Goal: Check status: Check status

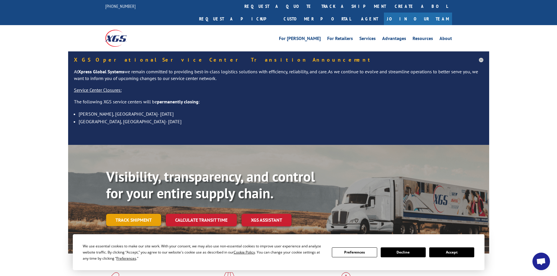
click at [135, 214] on link "Track shipment" at bounding box center [133, 220] width 55 height 12
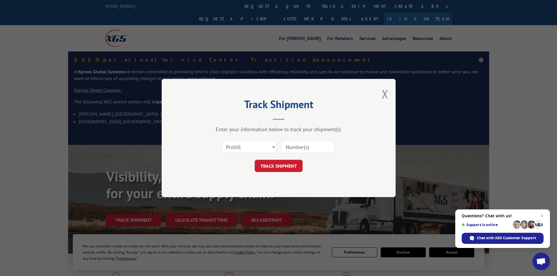
paste input "16655881"
type input "16655881"
click at [275, 165] on button "TRACK SHIPMENT" at bounding box center [279, 166] width 48 height 12
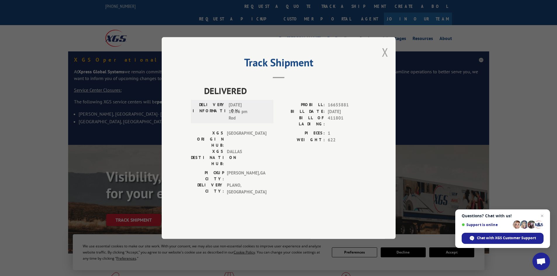
click at [386, 60] on button "Close modal" at bounding box center [385, 51] width 6 height 15
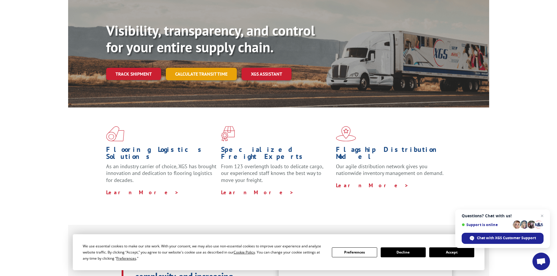
scroll to position [58, 0]
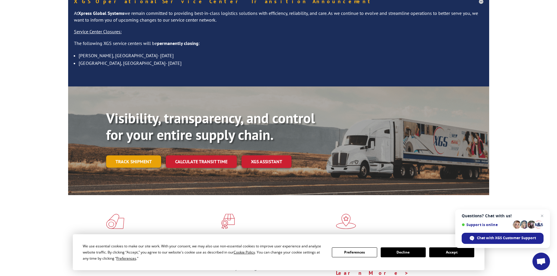
click at [132, 156] on link "Track shipment" at bounding box center [133, 162] width 55 height 12
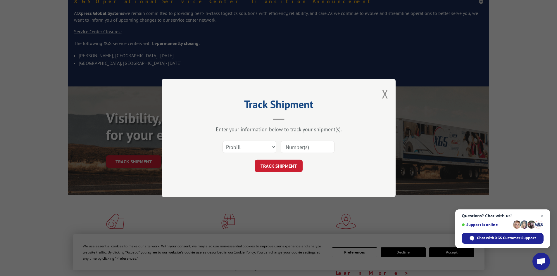
click at [293, 146] on input at bounding box center [308, 147] width 54 height 12
paste input "16655881"
type input "16655881"
click at [263, 146] on select "Select category... Probill BOL PO" at bounding box center [249, 147] width 54 height 12
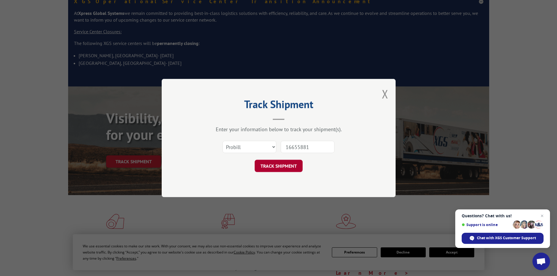
click at [272, 167] on button "TRACK SHIPMENT" at bounding box center [279, 166] width 48 height 12
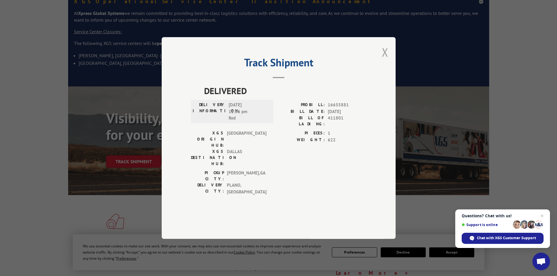
click at [385, 60] on button "Close modal" at bounding box center [385, 51] width 6 height 15
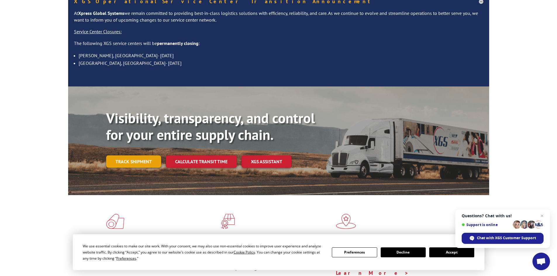
click at [134, 156] on link "Track shipment" at bounding box center [133, 162] width 55 height 12
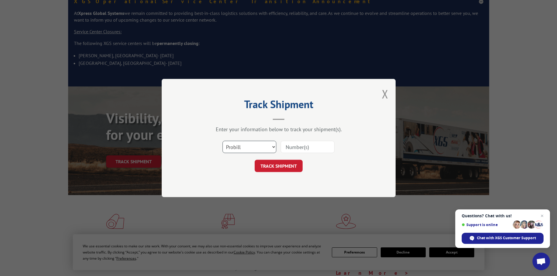
click at [237, 145] on select "Select category... Probill BOL PO" at bounding box center [249, 147] width 54 height 12
select select "bol"
click at [222, 141] on select "Select category... Probill BOL PO" at bounding box center [249, 147] width 54 height 12
paste input "04511300016655881"
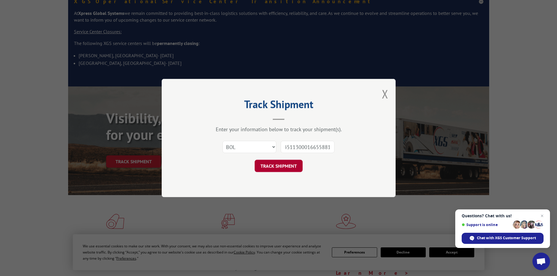
type input "04511300016655881"
click at [293, 167] on button "TRACK SHIPMENT" at bounding box center [279, 166] width 48 height 12
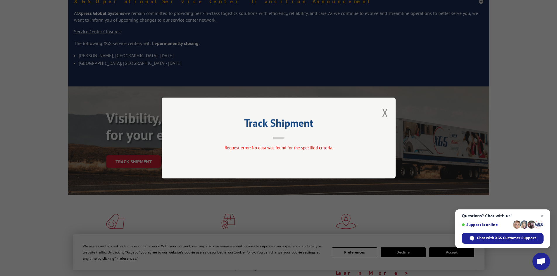
click at [381, 111] on div "Track Shipment Request error: No data was found for the specified criteria." at bounding box center [279, 138] width 234 height 81
